Goal: Task Accomplishment & Management: Manage account settings

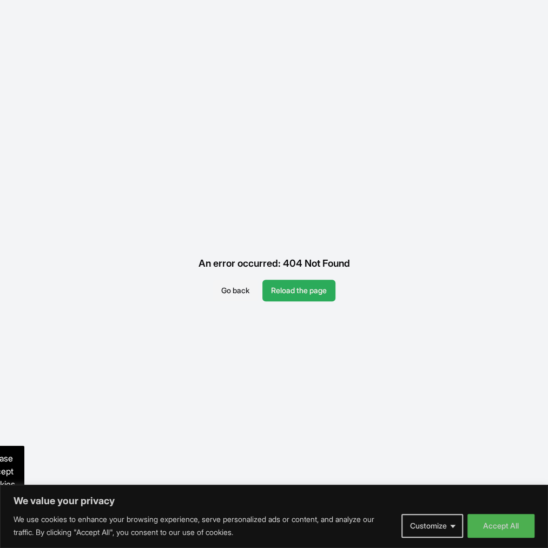
click at [287, 286] on button "Reload the page" at bounding box center [298, 291] width 73 height 22
click at [287, 287] on button "Reload the page" at bounding box center [298, 291] width 73 height 22
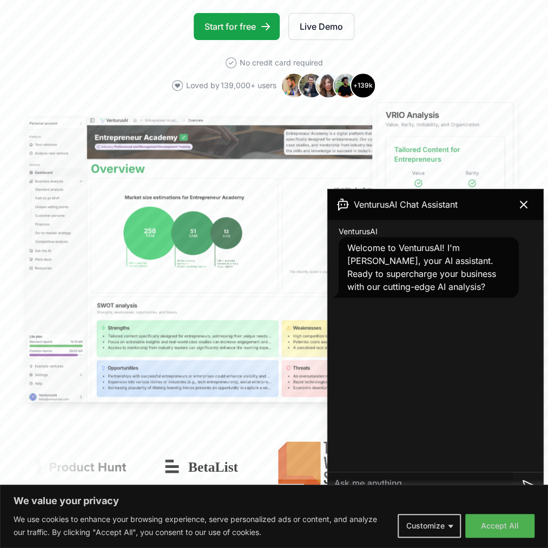
scroll to position [216, 0]
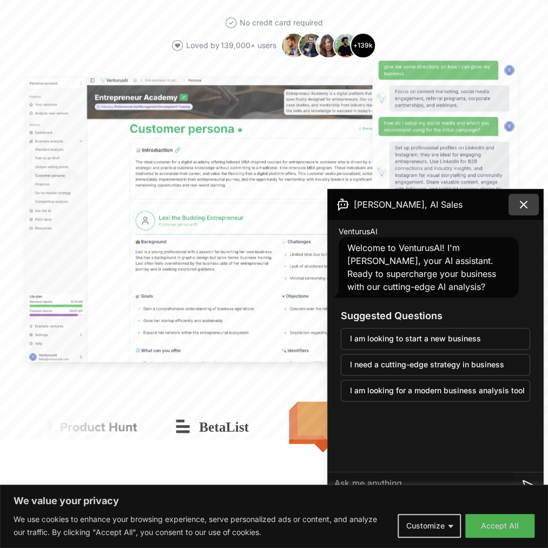
click at [524, 203] on icon at bounding box center [523, 204] width 13 height 13
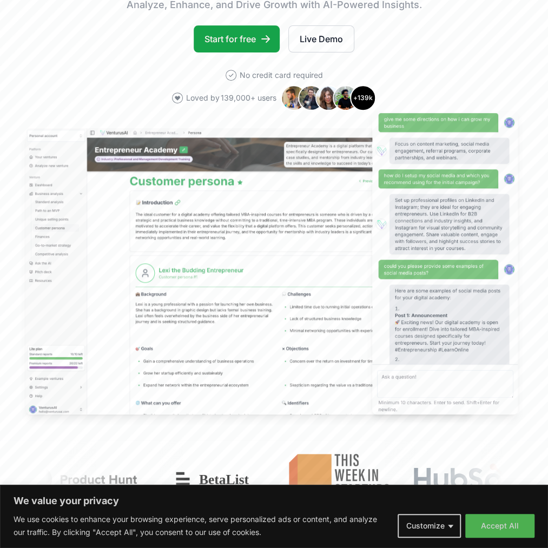
scroll to position [0, 0]
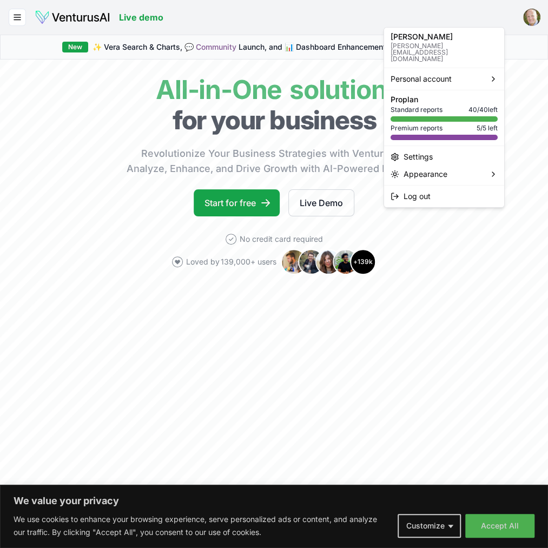
click at [496, 16] on html "We value your privacy We use cookies to enhance your browsing experience, serve…" at bounding box center [274, 274] width 548 height 548
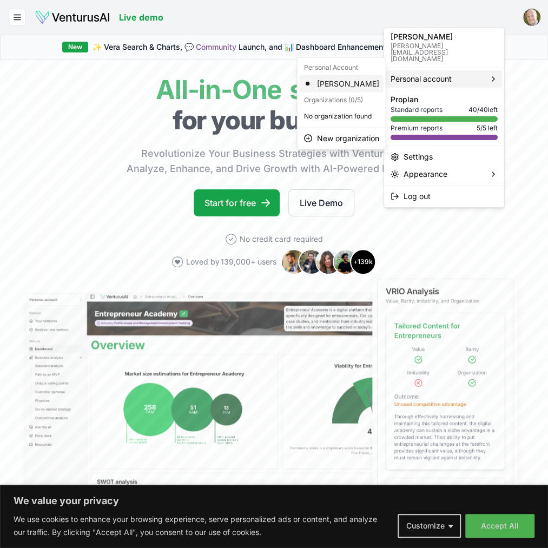
click at [347, 86] on div "Daniel Sheehan" at bounding box center [341, 83] width 84 height 17
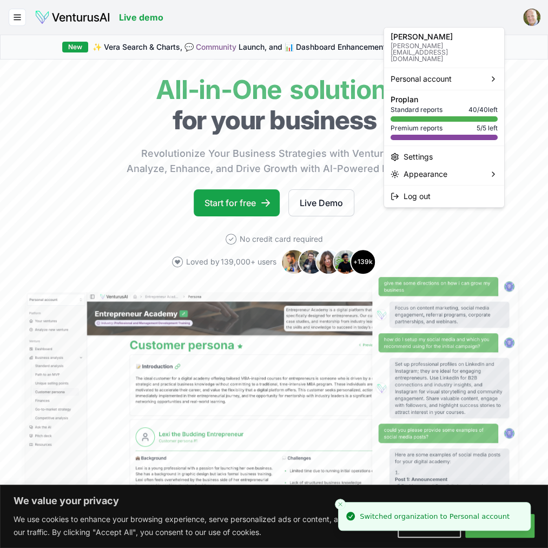
click at [497, 18] on html "We value your privacy We use cookies to enhance your browsing experience, serve…" at bounding box center [274, 274] width 548 height 548
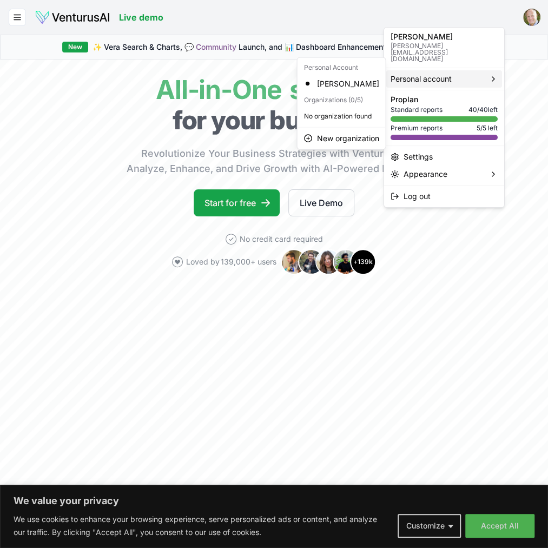
click at [266, 77] on html "We value your privacy We use cookies to enhance your browsing experience, serve…" at bounding box center [274, 274] width 548 height 548
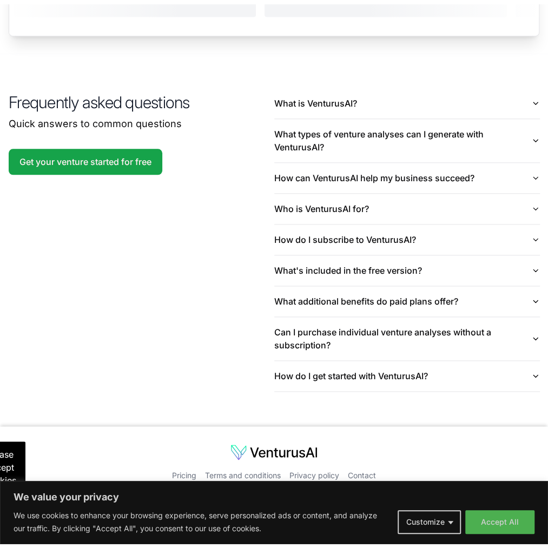
scroll to position [2406, 0]
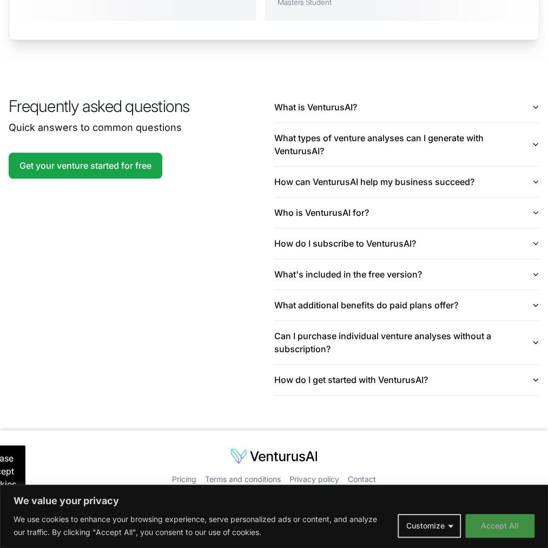
click at [480, 523] on button "Accept All" at bounding box center [499, 526] width 69 height 24
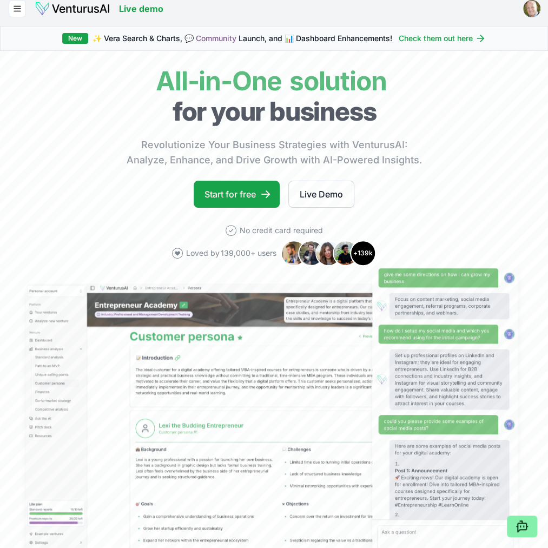
scroll to position [0, 0]
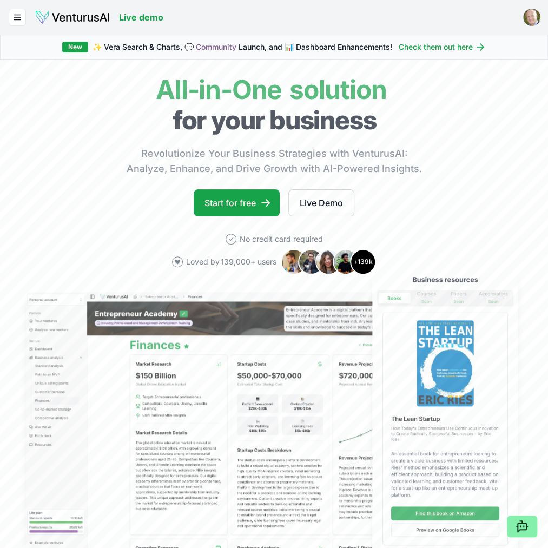
click at [498, 17] on html "We value your privacy We use cookies to enhance your browsing experience, serve…" at bounding box center [274, 274] width 548 height 548
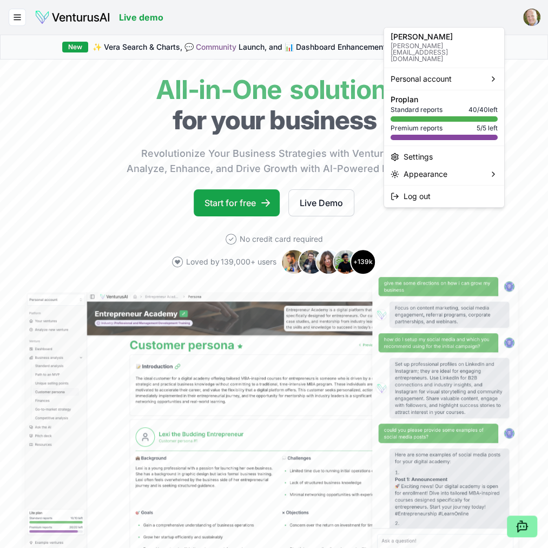
click at [292, 77] on html "We value your privacy We use cookies to enhance your browsing experience, serve…" at bounding box center [274, 274] width 548 height 548
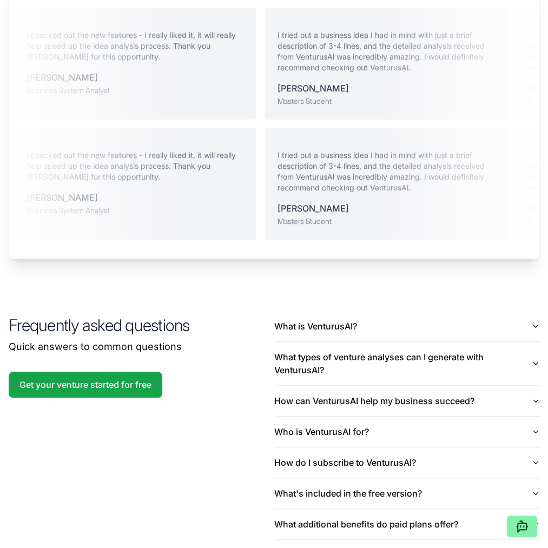
scroll to position [2405, 0]
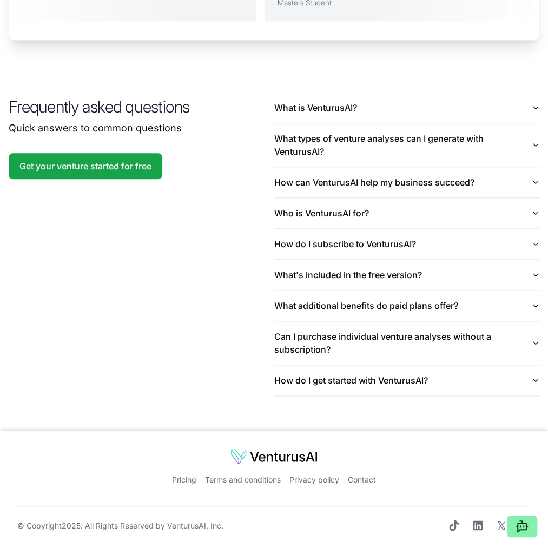
click at [376, 484] on link "Contact" at bounding box center [362, 478] width 28 height 9
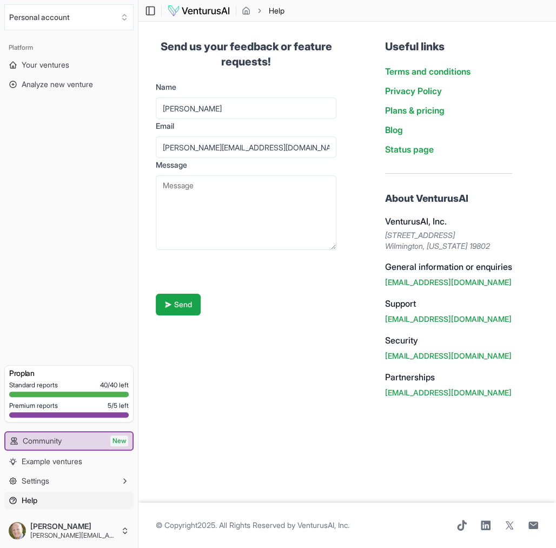
click at [176, 186] on textarea "Message" at bounding box center [246, 212] width 181 height 75
type textarea "Please cancel my subscription. I no longer have the need for it. Daniel Sheehan"
click at [187, 301] on button "Send" at bounding box center [178, 305] width 45 height 22
